Goal: Information Seeking & Learning: Check status

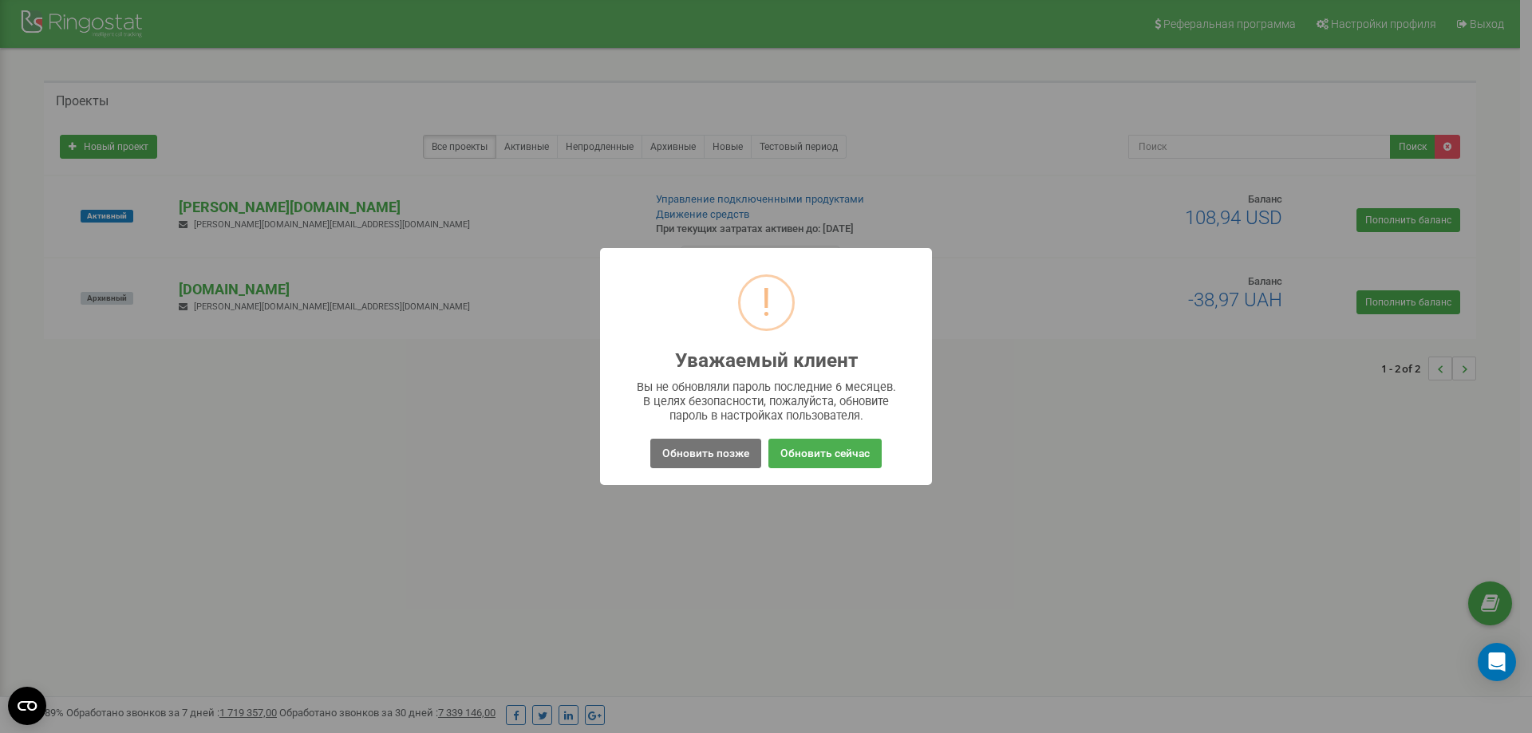
click at [725, 448] on button "Обновить позже" at bounding box center [705, 454] width 111 height 30
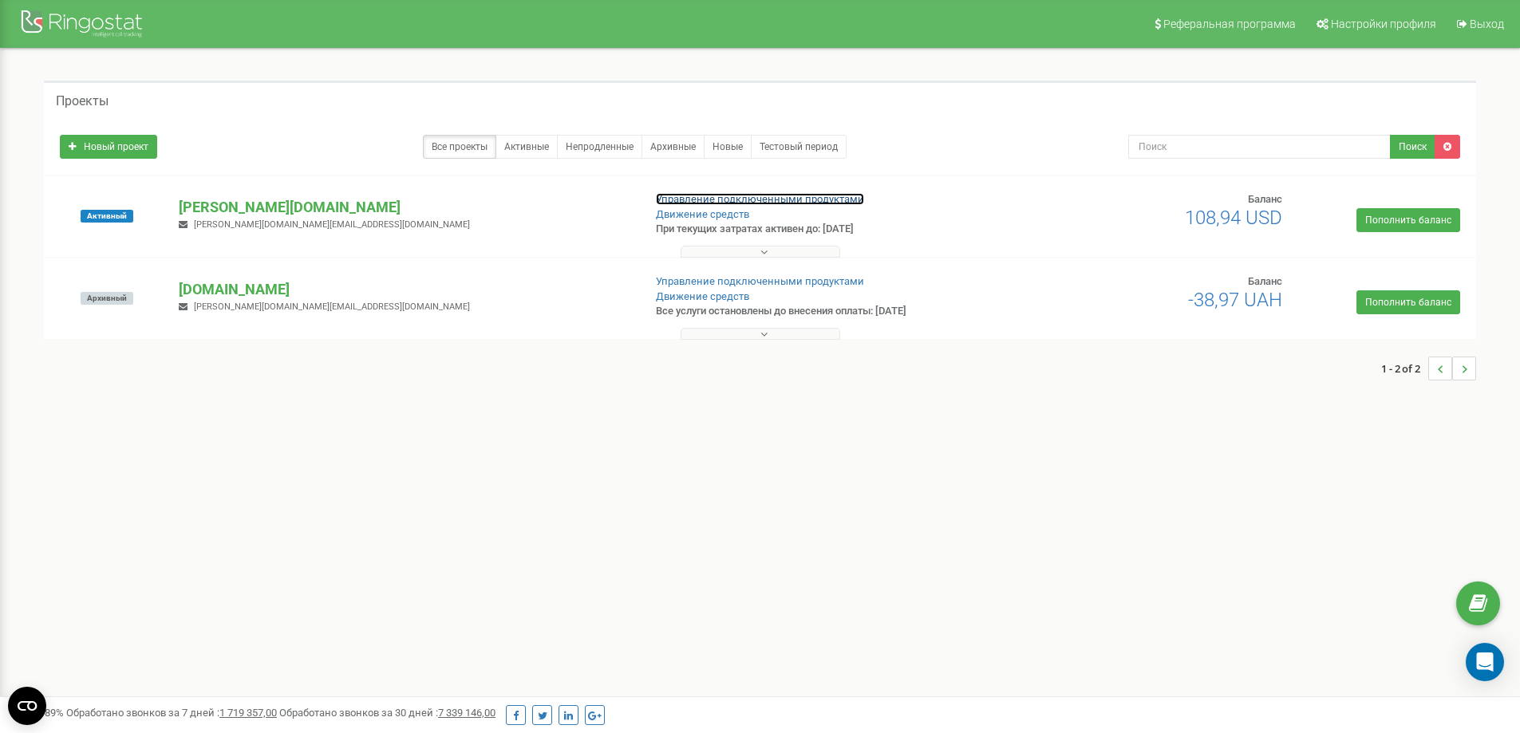
click at [717, 202] on link "Управление подключенными продуктами" at bounding box center [760, 199] width 208 height 12
click at [251, 208] on p "[PERSON_NAME][DOMAIN_NAME]" at bounding box center [404, 207] width 451 height 21
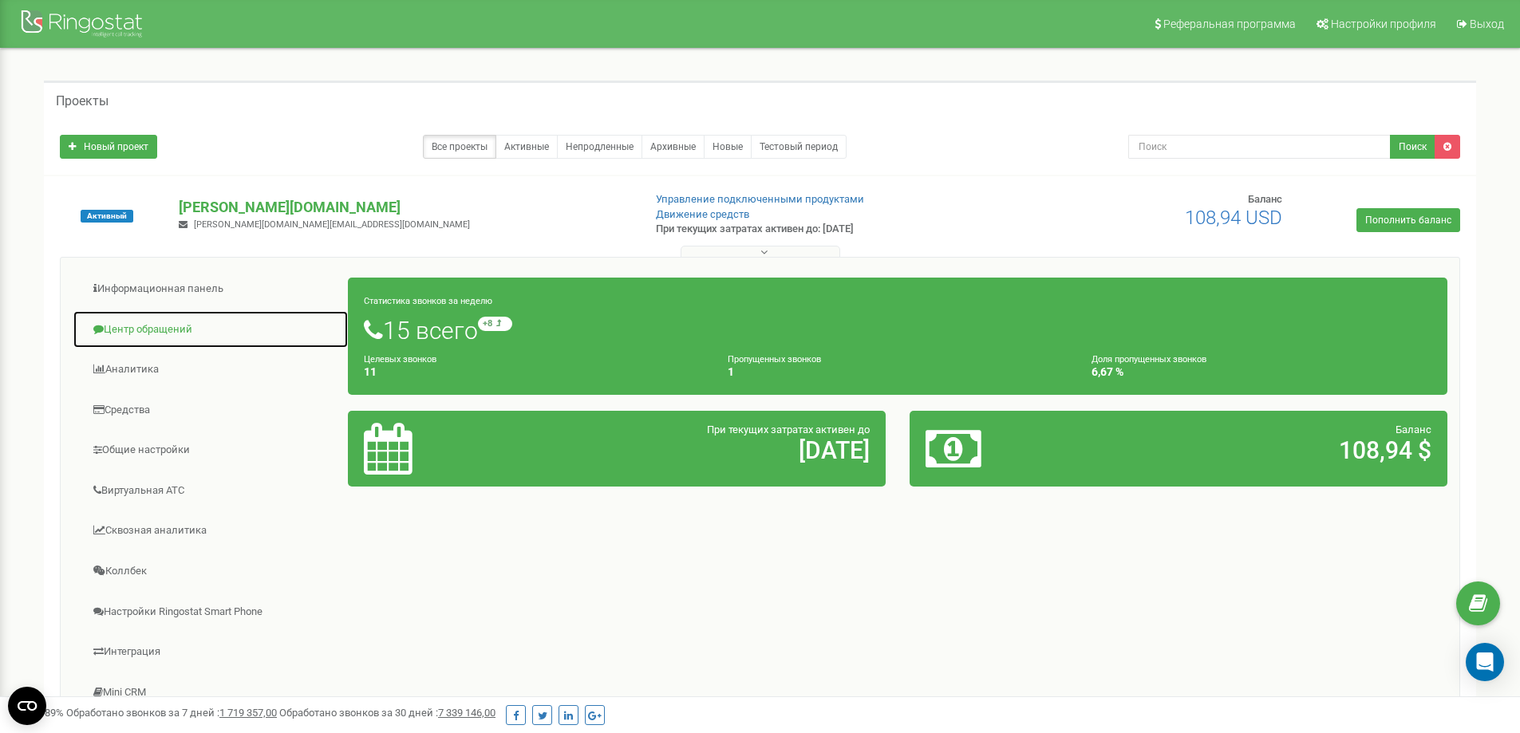
click at [157, 331] on link "Центр обращений" at bounding box center [211, 329] width 276 height 39
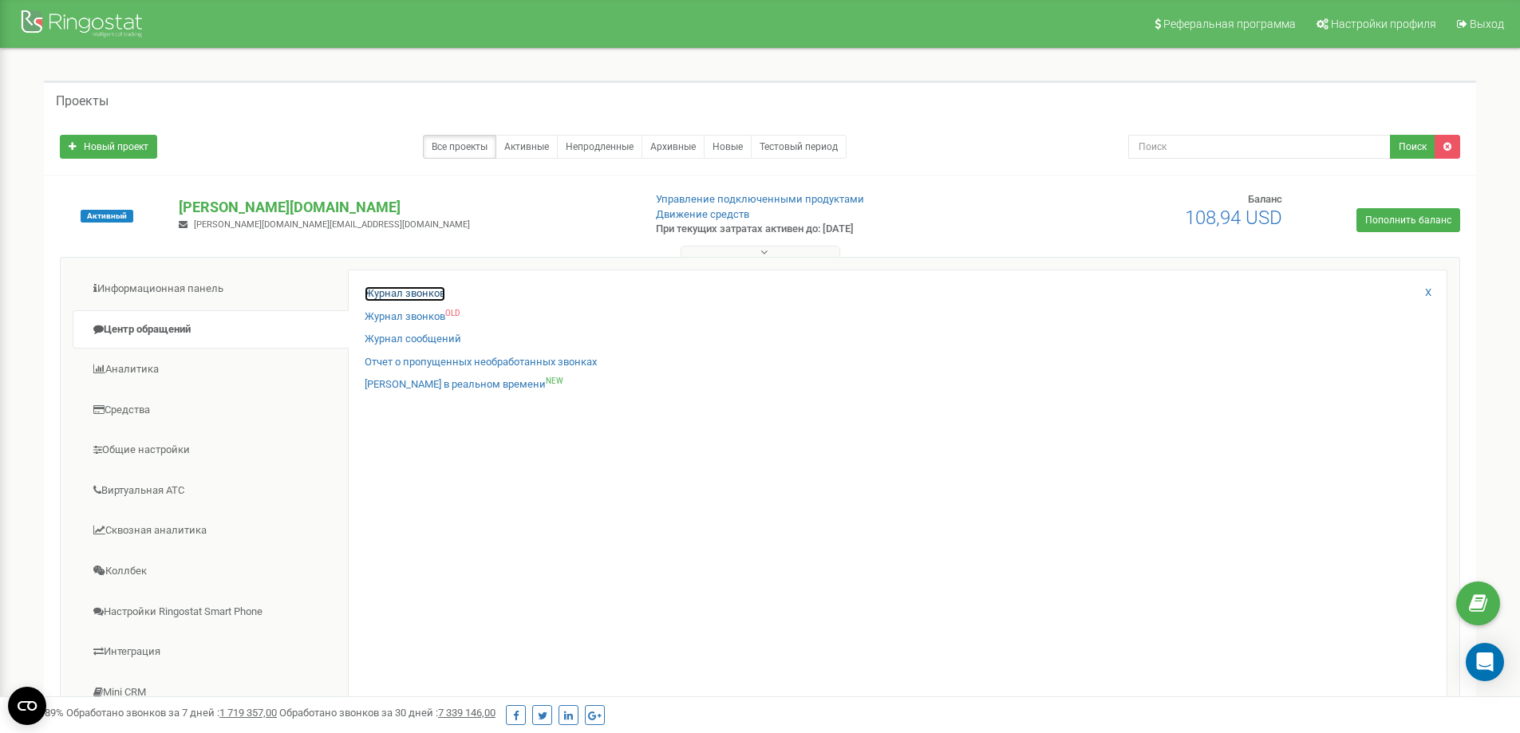
click at [417, 290] on link "Журнал звонков" at bounding box center [405, 293] width 81 height 15
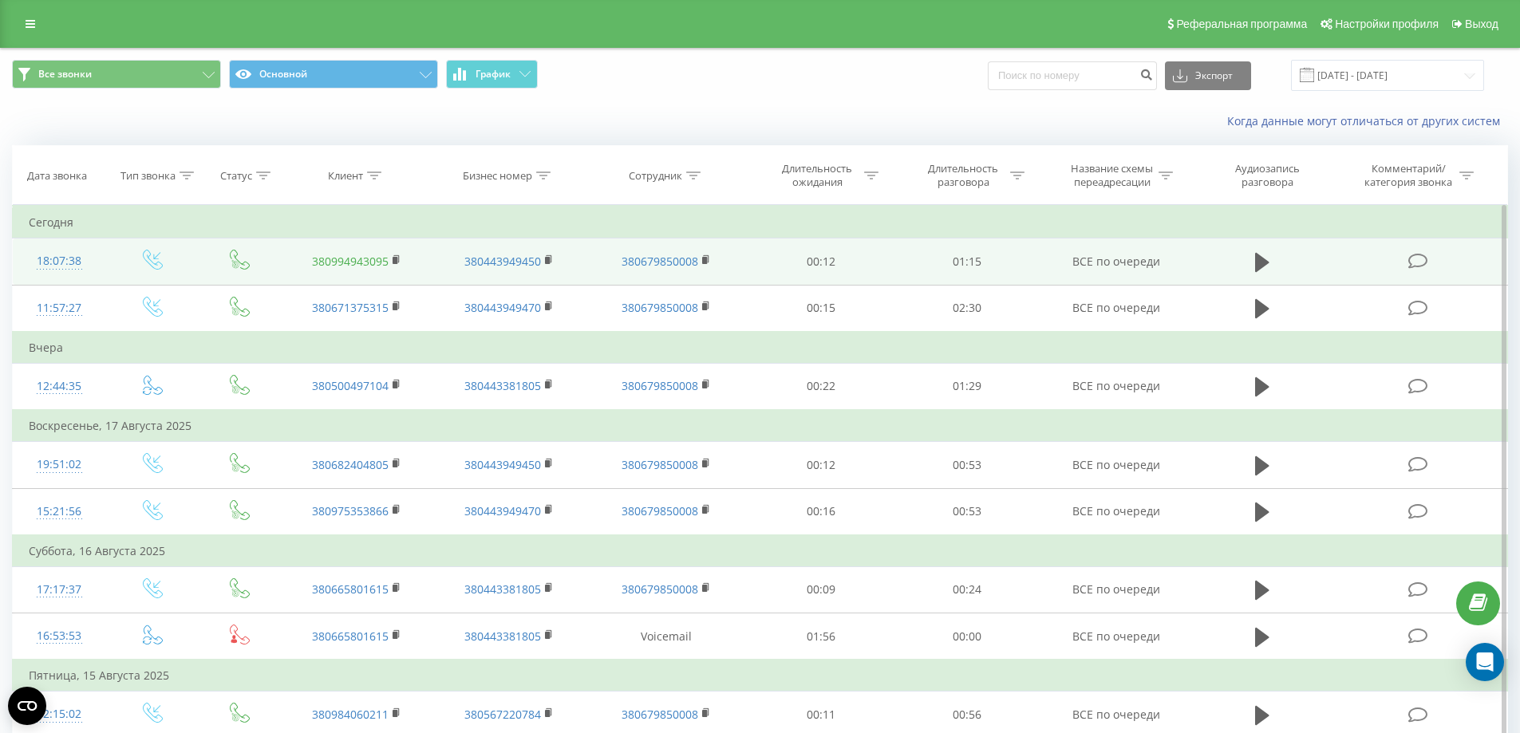
click at [318, 255] on link "380994943095" at bounding box center [350, 261] width 77 height 15
click at [64, 264] on div "18:07:38" at bounding box center [59, 261] width 61 height 31
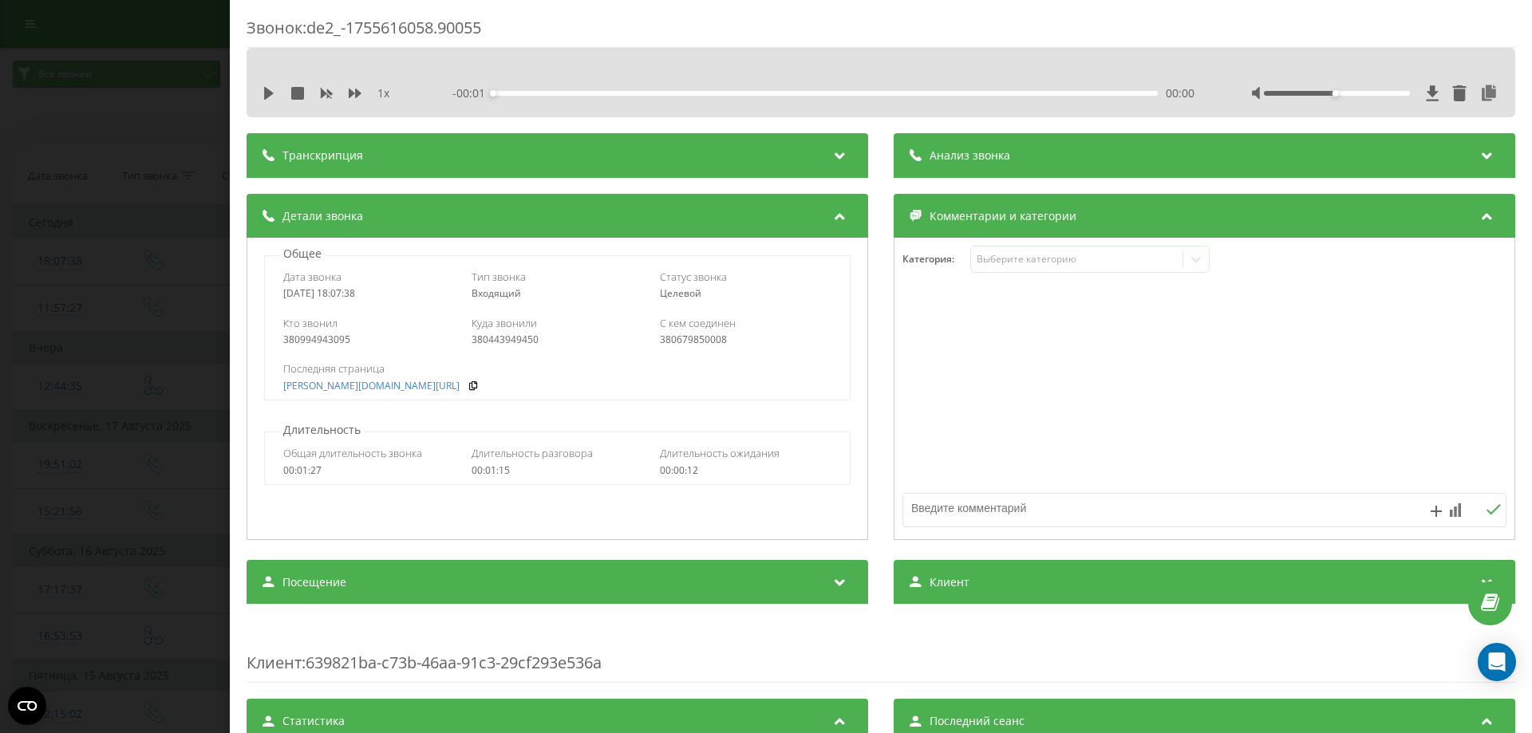
scroll to position [319, 0]
